Goal: Transaction & Acquisition: Purchase product/service

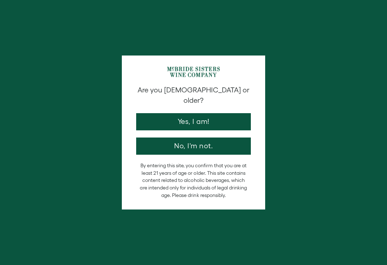
click at [210, 113] on button "Yes, I am!" at bounding box center [193, 121] width 115 height 17
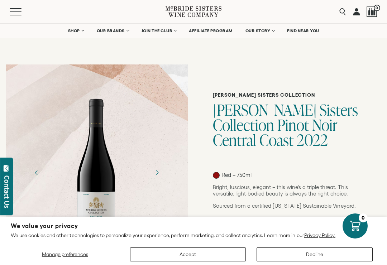
click at [201, 261] on button "Accept" at bounding box center [188, 255] width 116 height 14
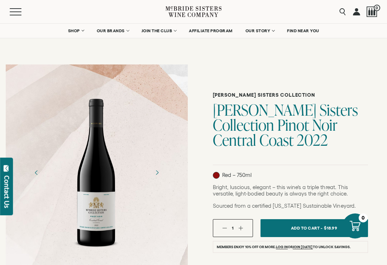
click at [113, 31] on span "OUR BRANDS" at bounding box center [111, 30] width 28 height 5
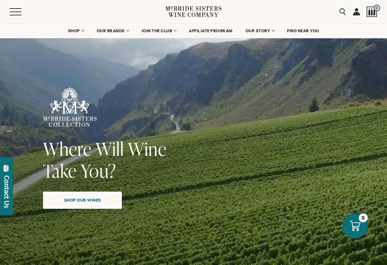
click at [86, 199] on span "Shop our wines" at bounding box center [83, 200] width 62 height 14
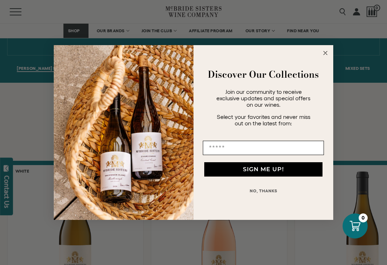
scroll to position [505, 0]
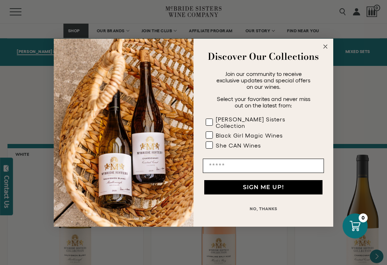
click at [322, 51] on icon "Close dialog" at bounding box center [325, 46] width 9 height 9
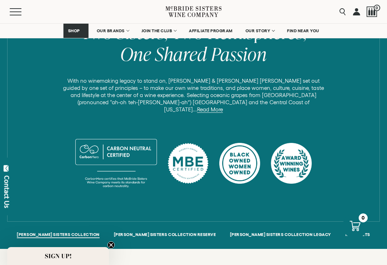
scroll to position [321, 0]
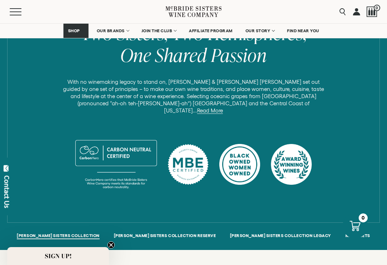
click at [113, 32] on span "OUR BRANDS" at bounding box center [111, 30] width 28 height 5
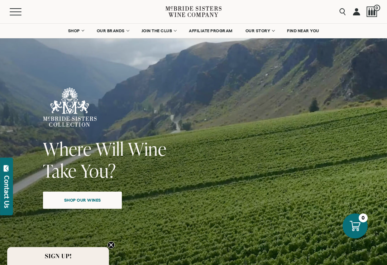
click at [65, 205] on span "Shop our wines" at bounding box center [83, 200] width 62 height 14
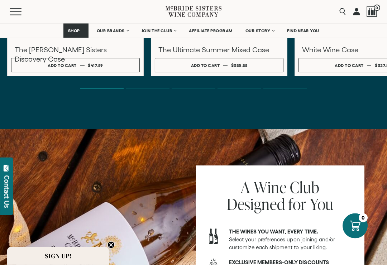
scroll to position [2378, 0]
click at [342, 11] on input "Search" at bounding box center [306, 12] width 85 height 14
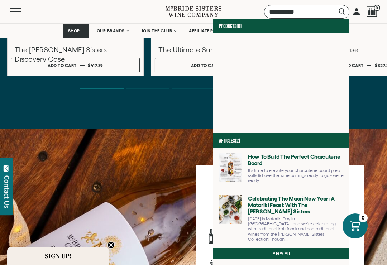
type input "**********"
